Goal: Find specific page/section: Find specific page/section

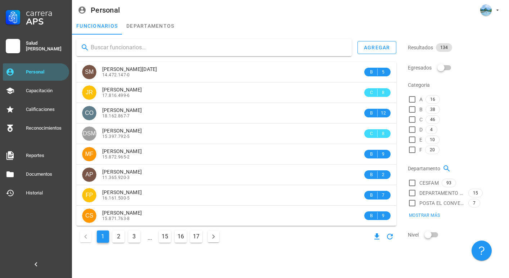
click at [214, 47] on input "text" at bounding box center [218, 48] width 255 height 12
click at [48, 86] on div "Capacitación" at bounding box center [46, 91] width 40 height 12
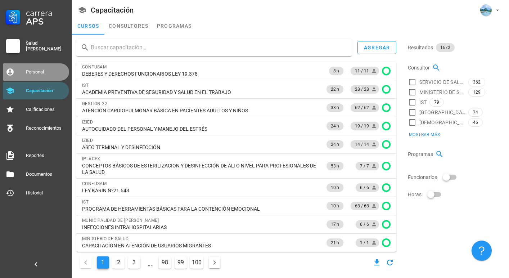
click at [48, 76] on div "Personal" at bounding box center [46, 72] width 40 height 12
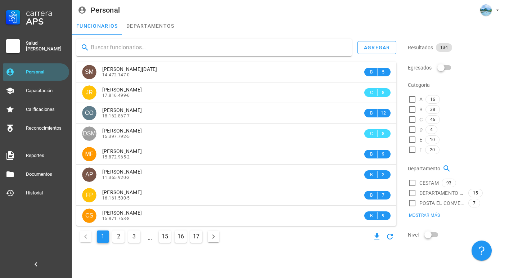
click at [147, 49] on input "text" at bounding box center [218, 48] width 255 height 12
type input "carolina"
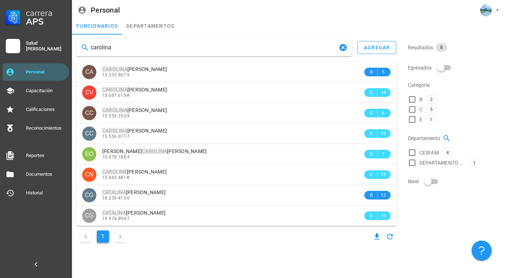
drag, startPoint x: 132, startPoint y: 49, endPoint x: 28, endPoint y: 48, distance: 103.6
click at [28, 48] on div "Carrera APS Salud [PERSON_NAME] Personal Capacitación Calificaciones Reconocimi…" at bounding box center [254, 139] width 509 height 278
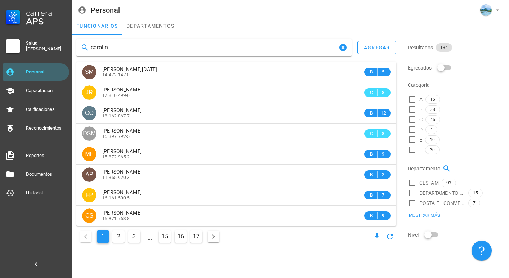
type input "caroline"
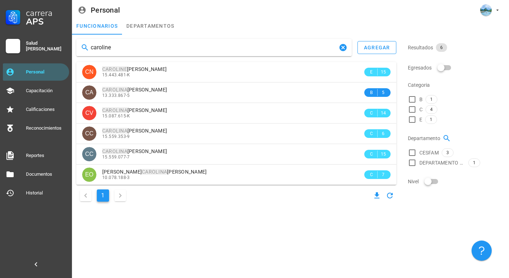
drag, startPoint x: 135, startPoint y: 46, endPoint x: 33, endPoint y: 46, distance: 101.5
click at [33, 46] on div "Carrera APS Salud [PERSON_NAME] Personal Capacitación Calificaciones Reconocimi…" at bounding box center [254, 139] width 509 height 278
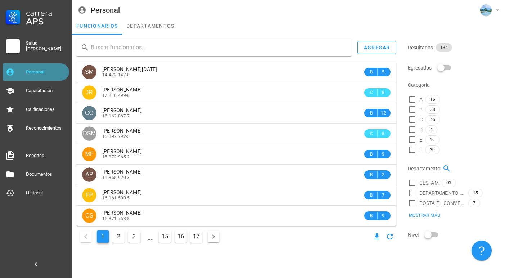
click at [35, 70] on div "Personal" at bounding box center [46, 72] width 40 height 6
click at [179, 47] on input "text" at bounding box center [218, 48] width 255 height 12
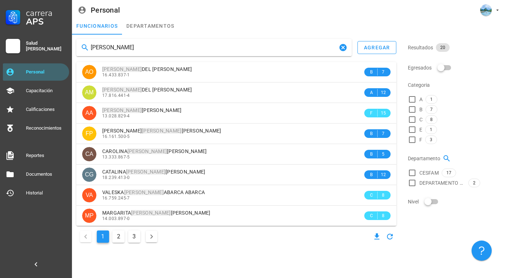
type input "[PERSON_NAME]"
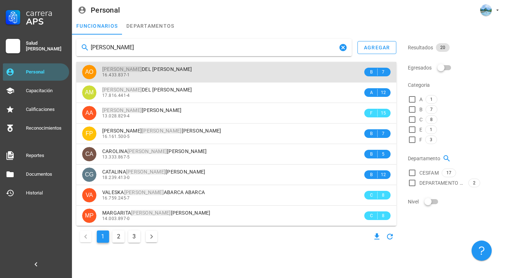
click at [203, 68] on div "[PERSON_NAME]" at bounding box center [232, 69] width 261 height 6
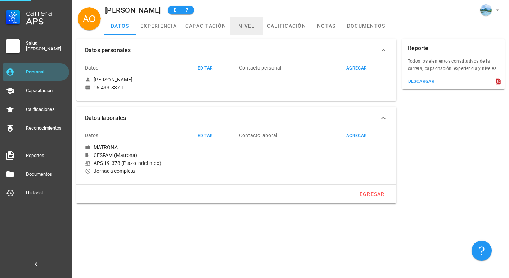
click at [243, 28] on link "nivel" at bounding box center [246, 25] width 32 height 17
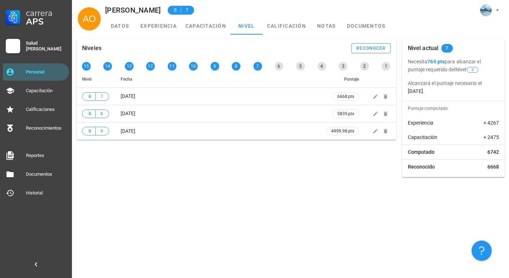
click at [214, 35] on div "Niveles reconocer 15 14 13 12 11 10 9 8 7 6 5 4 3 2 1 Nivel Fecha Puntaje B 7 […" at bounding box center [290, 108] width 437 height 147
click at [213, 28] on link "capacitación" at bounding box center [205, 25] width 49 height 17
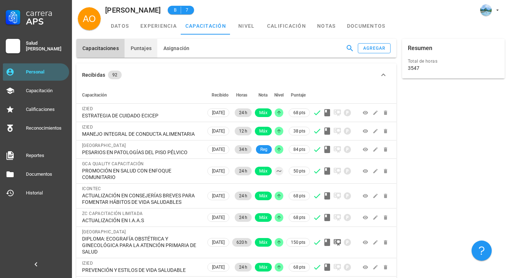
click at [134, 43] on button "Puntajes" at bounding box center [141, 48] width 33 height 19
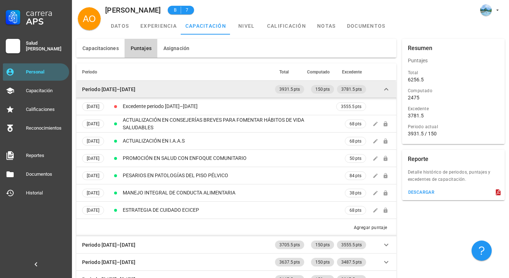
click at [158, 92] on td "Periodo [DATE]–[DATE]" at bounding box center [174, 89] width 197 height 17
